Goal: Information Seeking & Learning: Learn about a topic

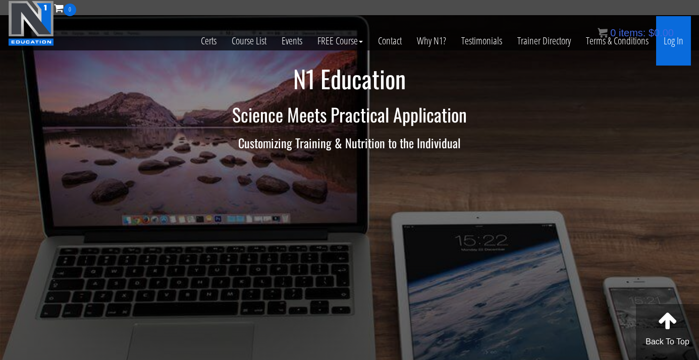
click at [674, 39] on link "Log In" at bounding box center [673, 40] width 35 height 49
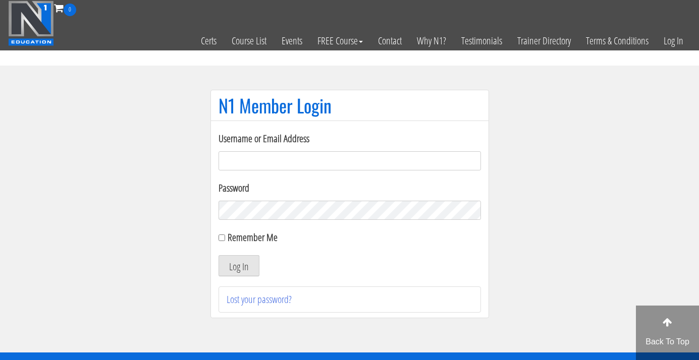
click at [400, 165] on input "Username or Email Address" at bounding box center [350, 160] width 262 height 19
click at [401, 161] on input "Username or Email Address" at bounding box center [350, 160] width 262 height 19
type input "info@jouwtopvorm.nl"
click at [238, 266] on button "Log In" at bounding box center [239, 265] width 41 height 21
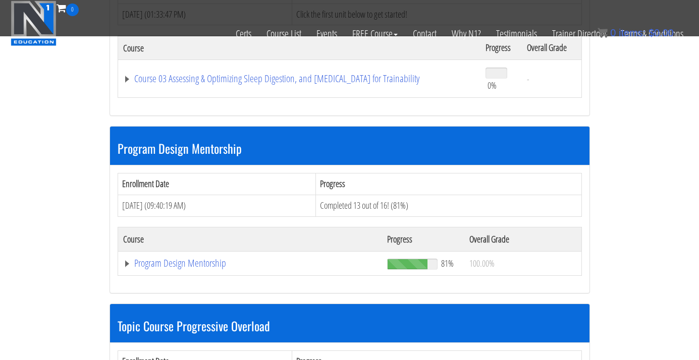
scroll to position [845, 0]
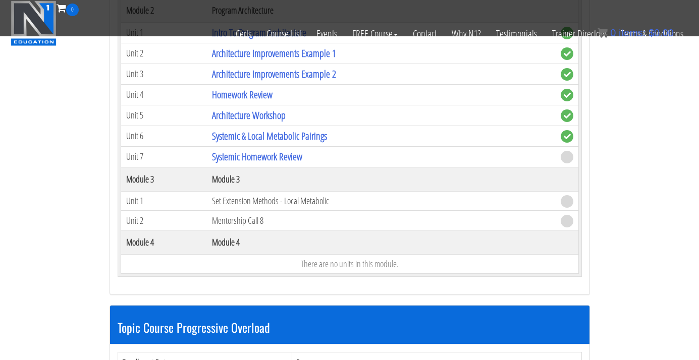
scroll to position [1211, 0]
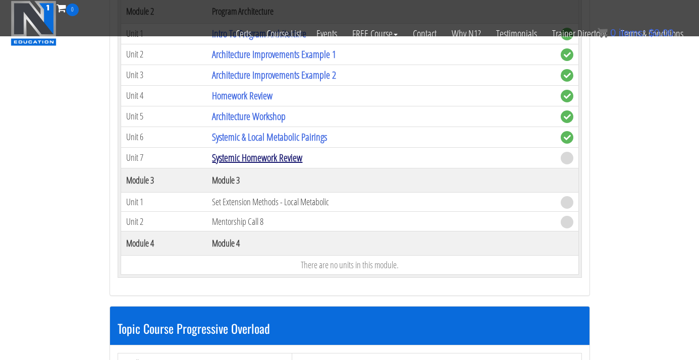
click at [277, 152] on link "Systemic Homework Review" at bounding box center [257, 158] width 90 height 14
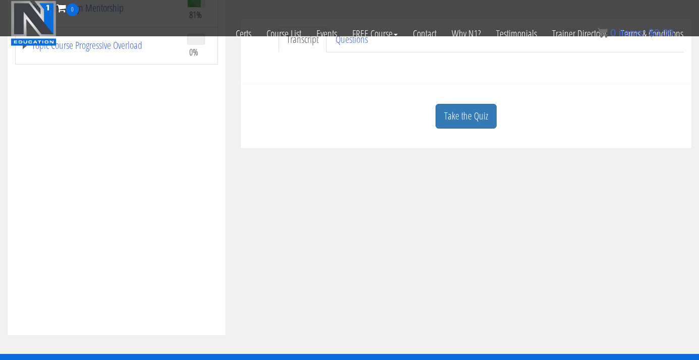
scroll to position [294, 0]
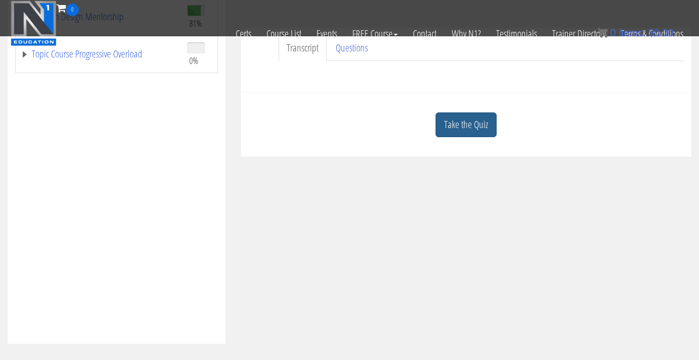
click at [471, 123] on link "Take the Quiz" at bounding box center [466, 125] width 61 height 25
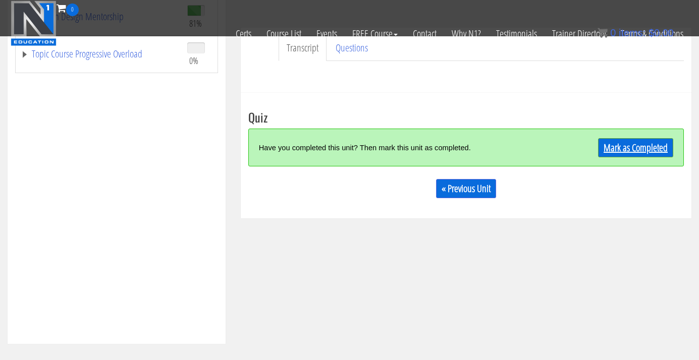
click at [624, 145] on link "Mark as Completed" at bounding box center [635, 147] width 75 height 19
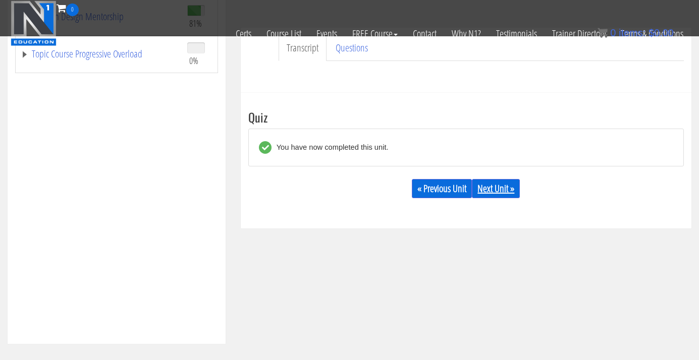
click at [505, 189] on link "Next Unit »" at bounding box center [496, 188] width 48 height 19
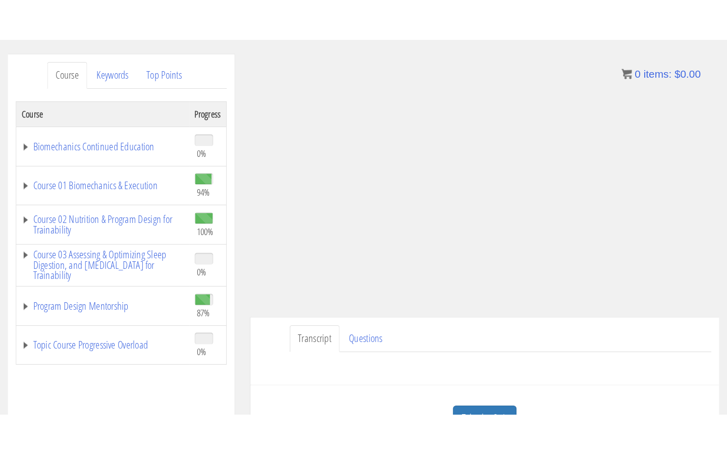
scroll to position [95, 0]
